Goal: Information Seeking & Learning: Find specific fact

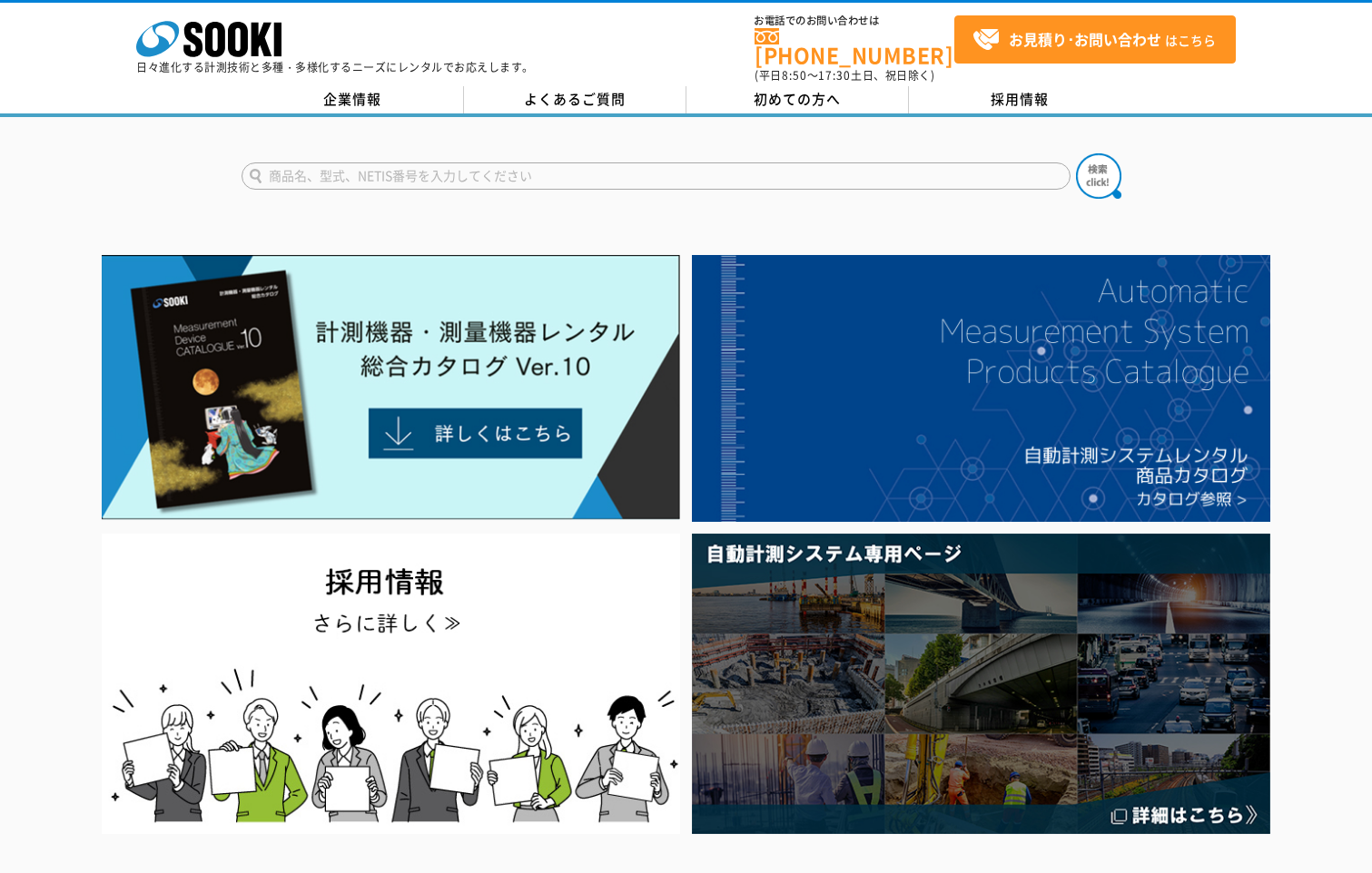
click at [364, 170] on input "text" at bounding box center [656, 176] width 829 height 28
click at [1081, 165] on img at bounding box center [1098, 176] width 45 height 45
drag, startPoint x: 346, startPoint y: 151, endPoint x: 333, endPoint y: 162, distance: 17.0
click at [344, 162] on input "3144" at bounding box center [656, 176] width 829 height 28
drag, startPoint x: 333, startPoint y: 162, endPoint x: 256, endPoint y: 179, distance: 78.9
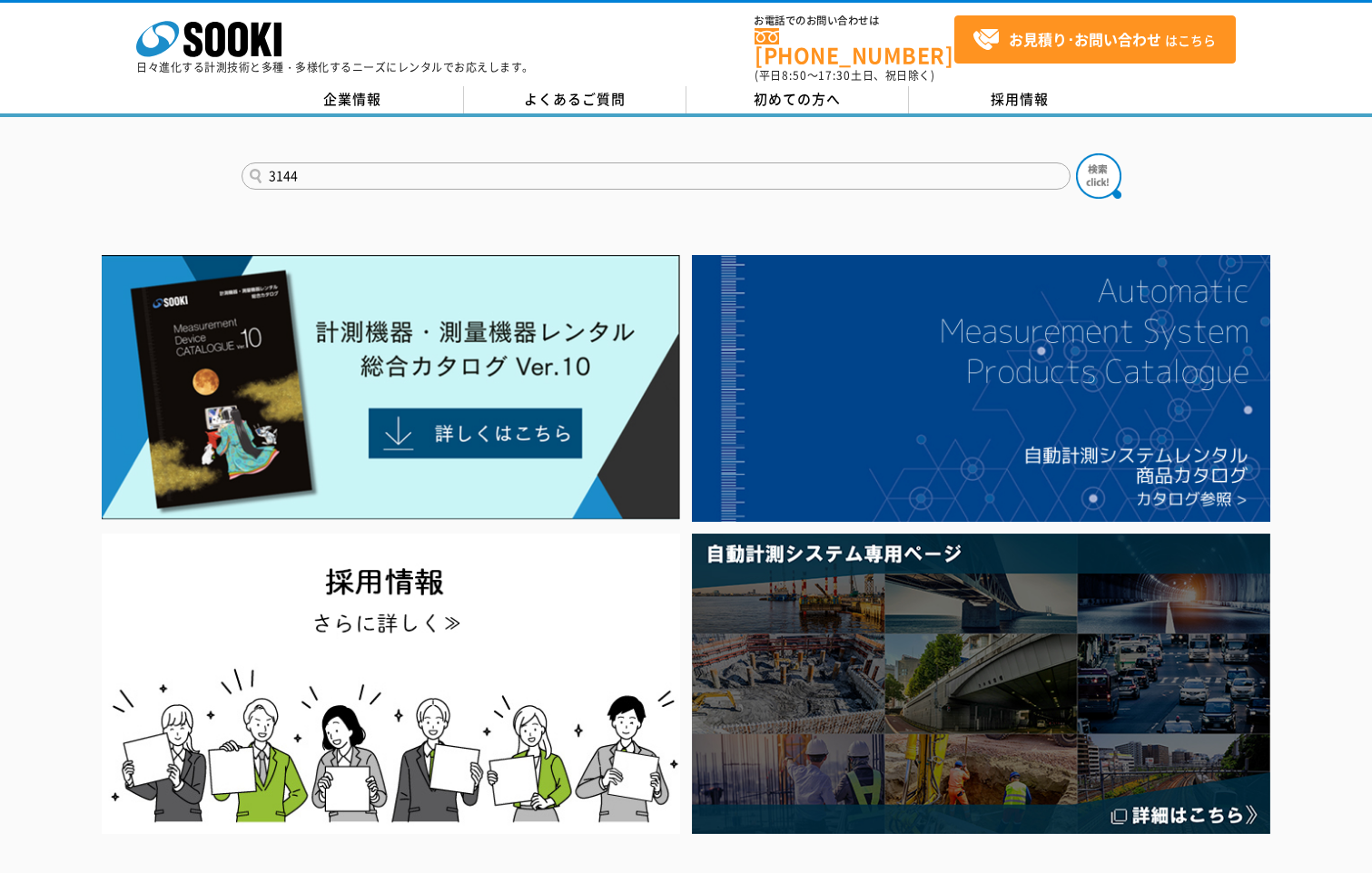
click at [198, 170] on div "3144" at bounding box center [686, 160] width 1372 height 87
type input "ノイズ"
click at [1076, 154] on button at bounding box center [1098, 176] width 45 height 45
